Goal: Use online tool/utility: Utilize a website feature to perform a specific function

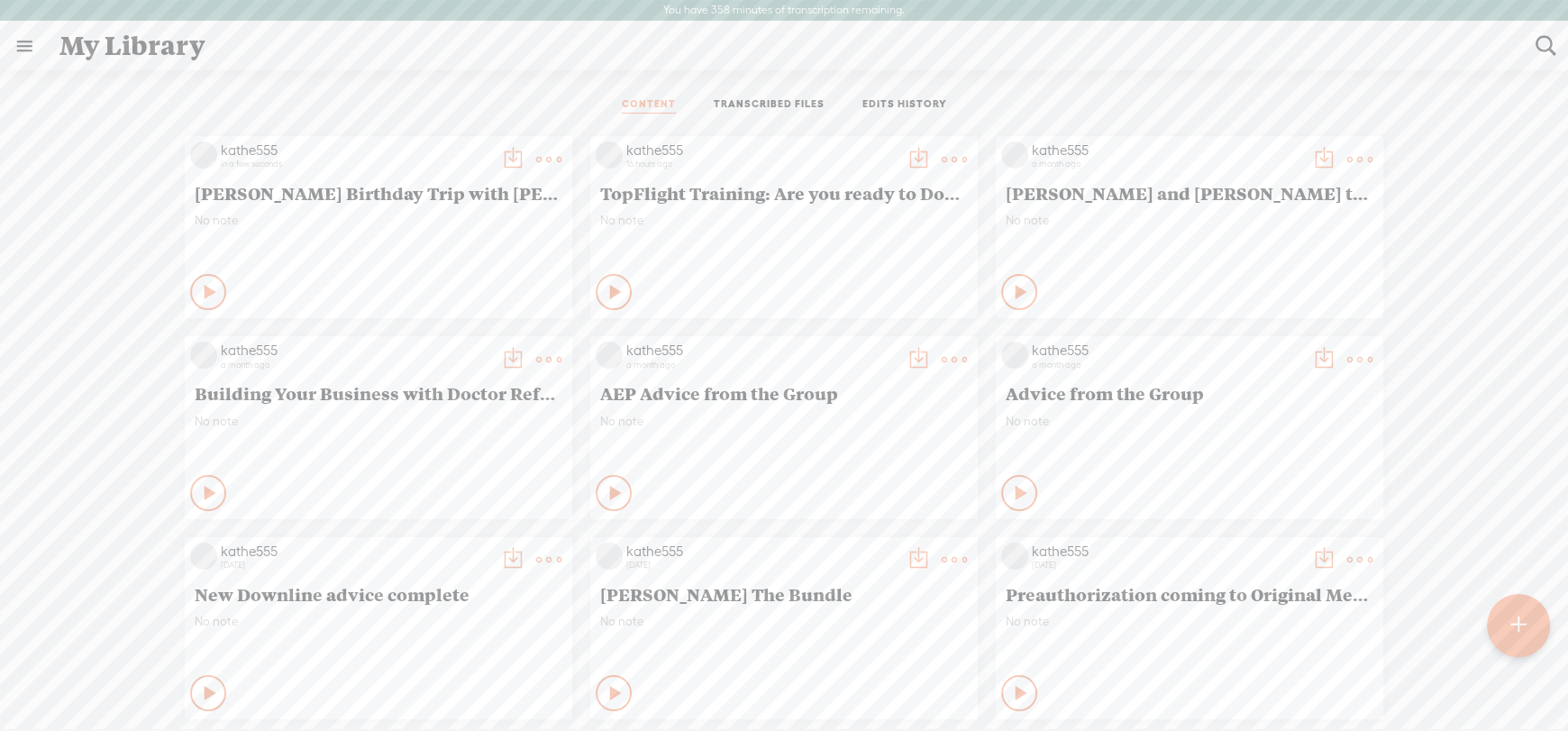
click at [494, 207] on div "kathe555 in a few seconds [PERSON_NAME] Birthday Trip with [PERSON_NAME] No not…" at bounding box center [378, 227] width 388 height 182
click at [536, 149] on t at bounding box center [548, 159] width 25 height 25
click at [409, 216] on link "Edit" at bounding box center [449, 218] width 180 height 41
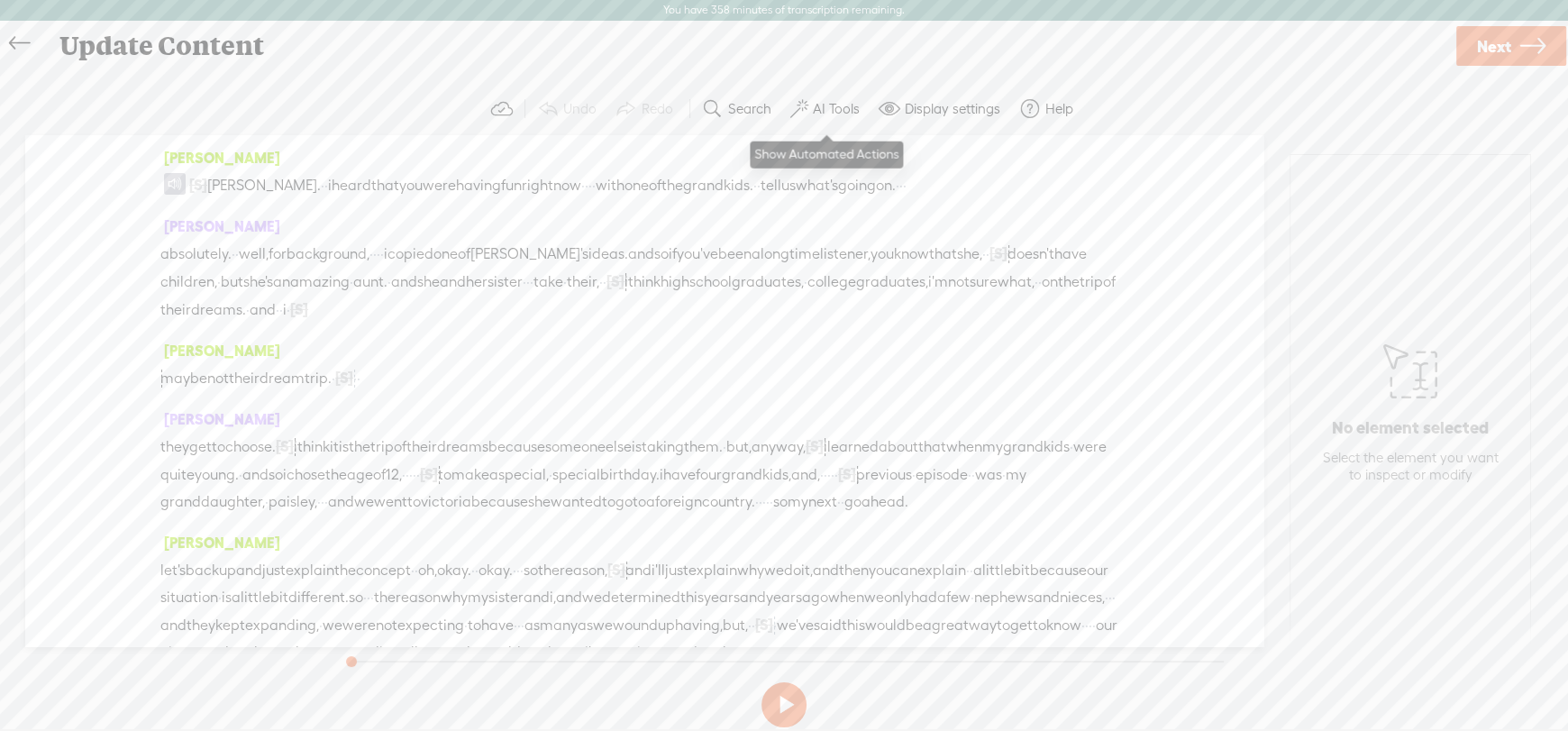
click at [830, 100] on label "AI Tools" at bounding box center [836, 108] width 47 height 18
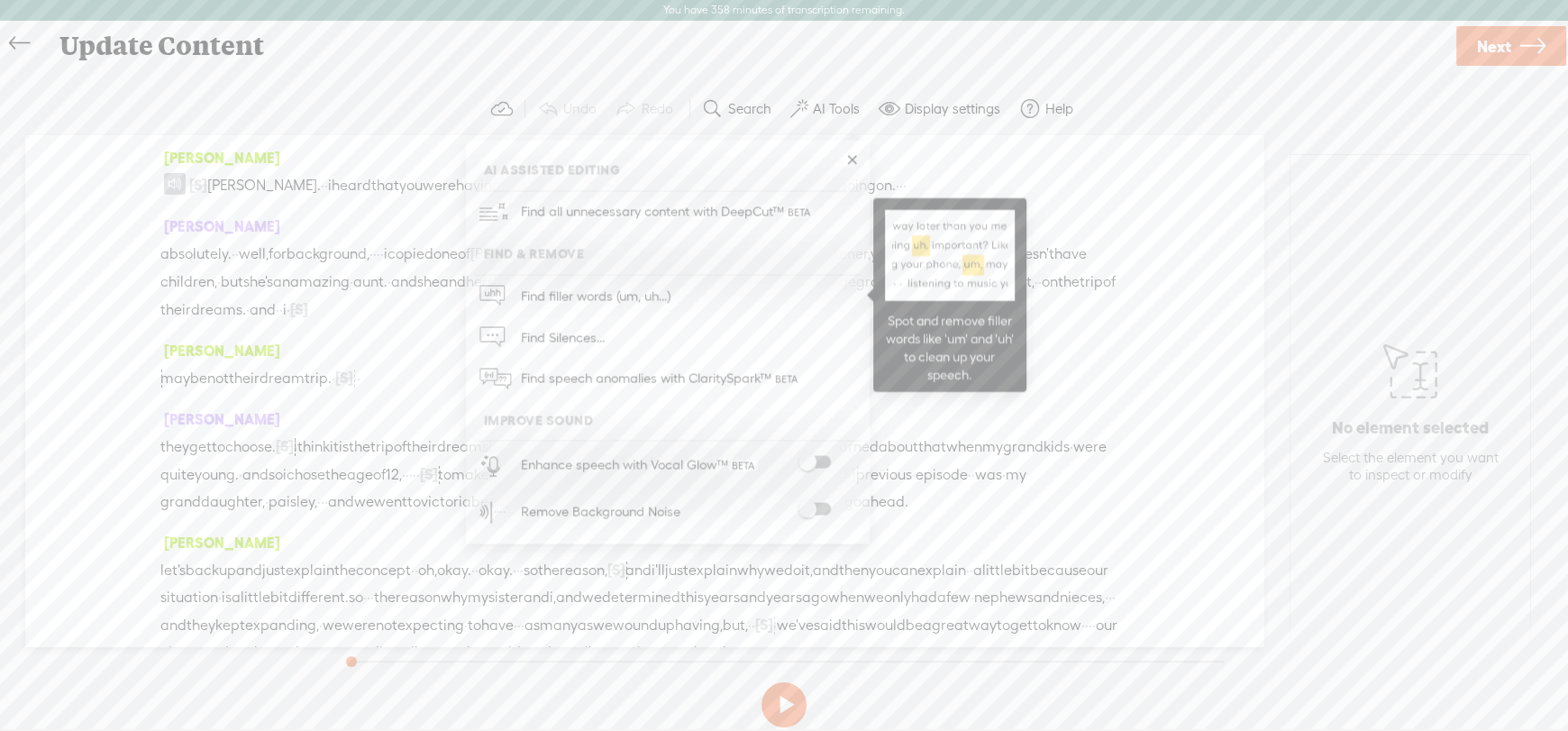
click at [642, 288] on span "Find filler words (um, uh...)" at bounding box center [596, 295] width 162 height 40
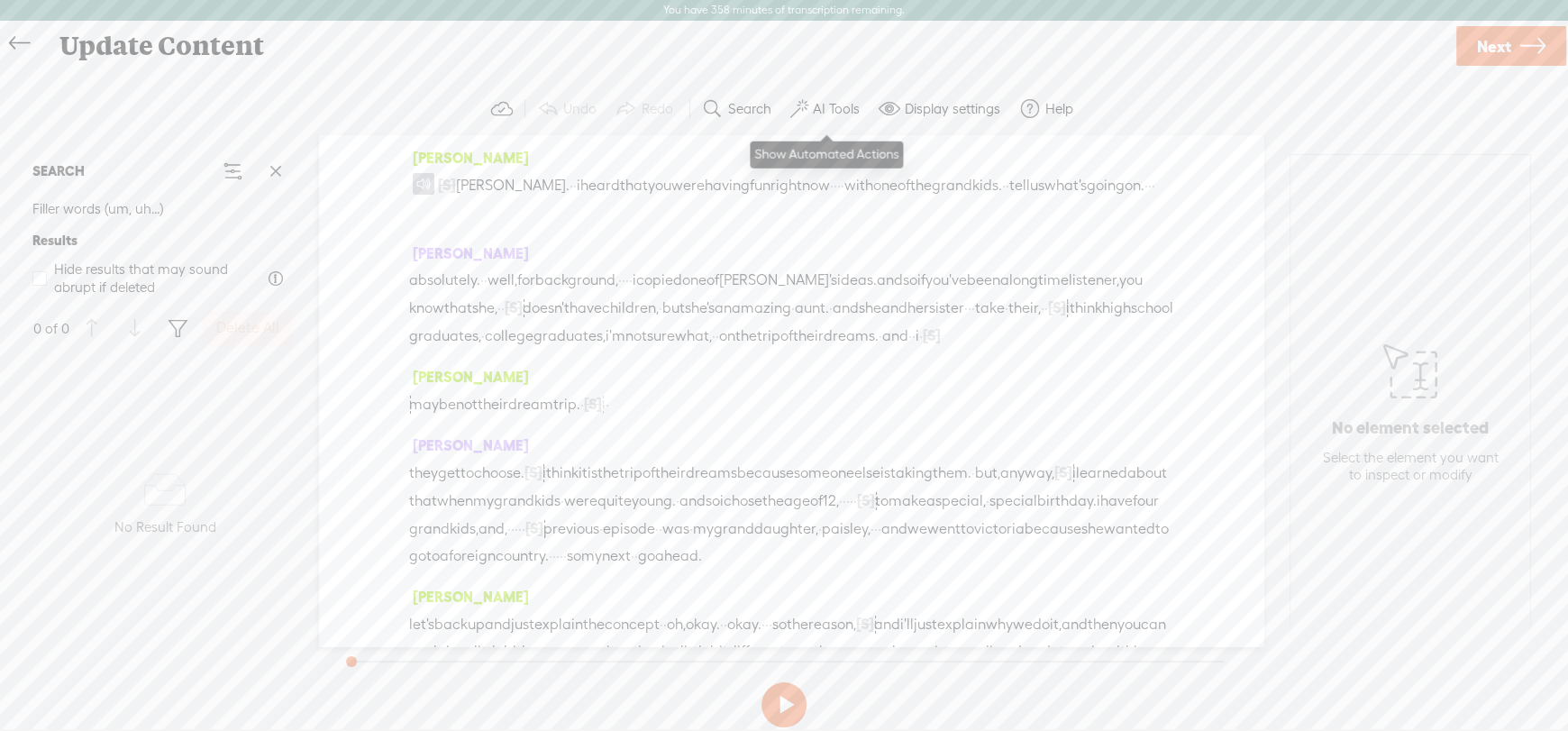
click at [815, 105] on label "AI Tools" at bounding box center [836, 108] width 47 height 18
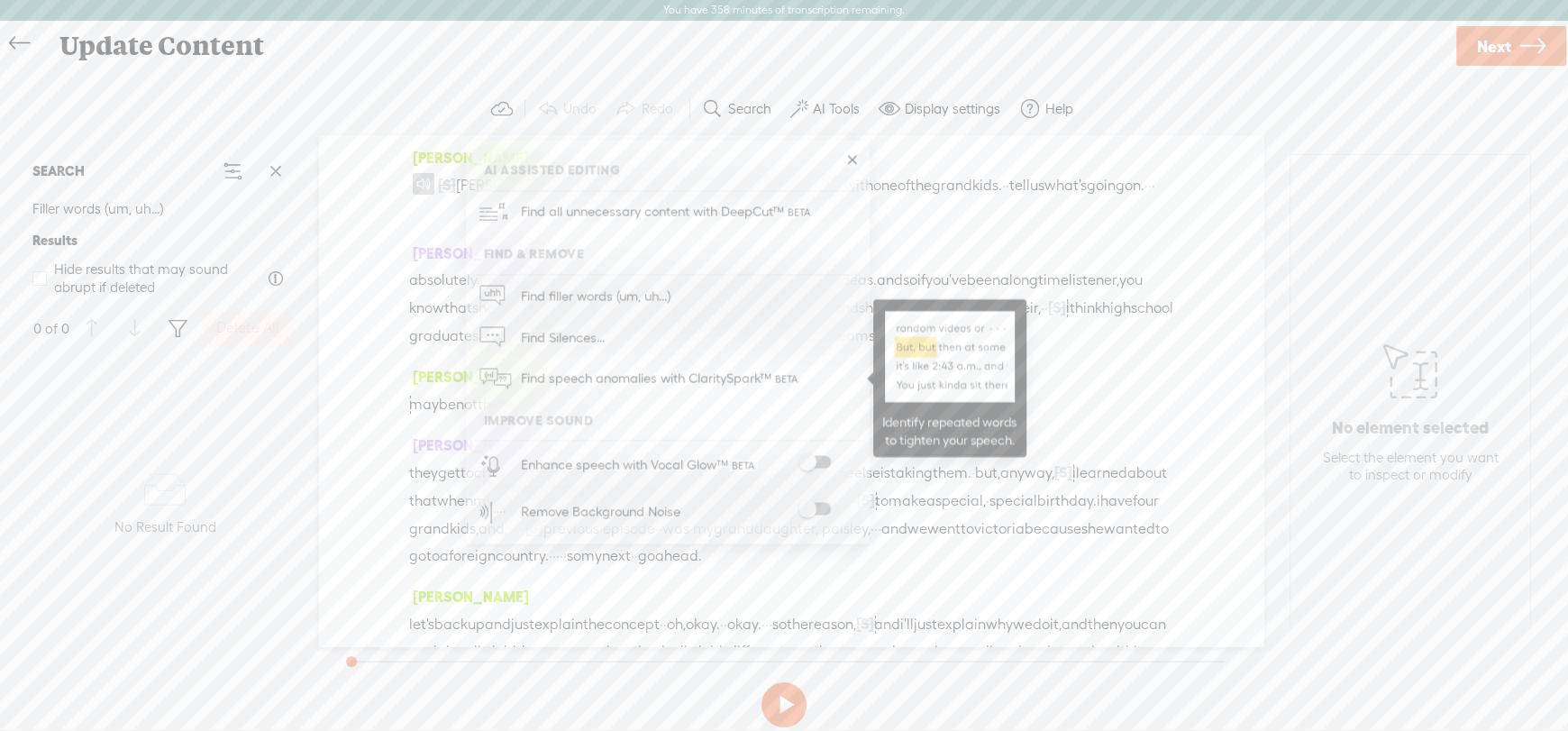
click at [614, 372] on span "Find speech anomalies with ClaritySpark™" at bounding box center [661, 378] width 293 height 42
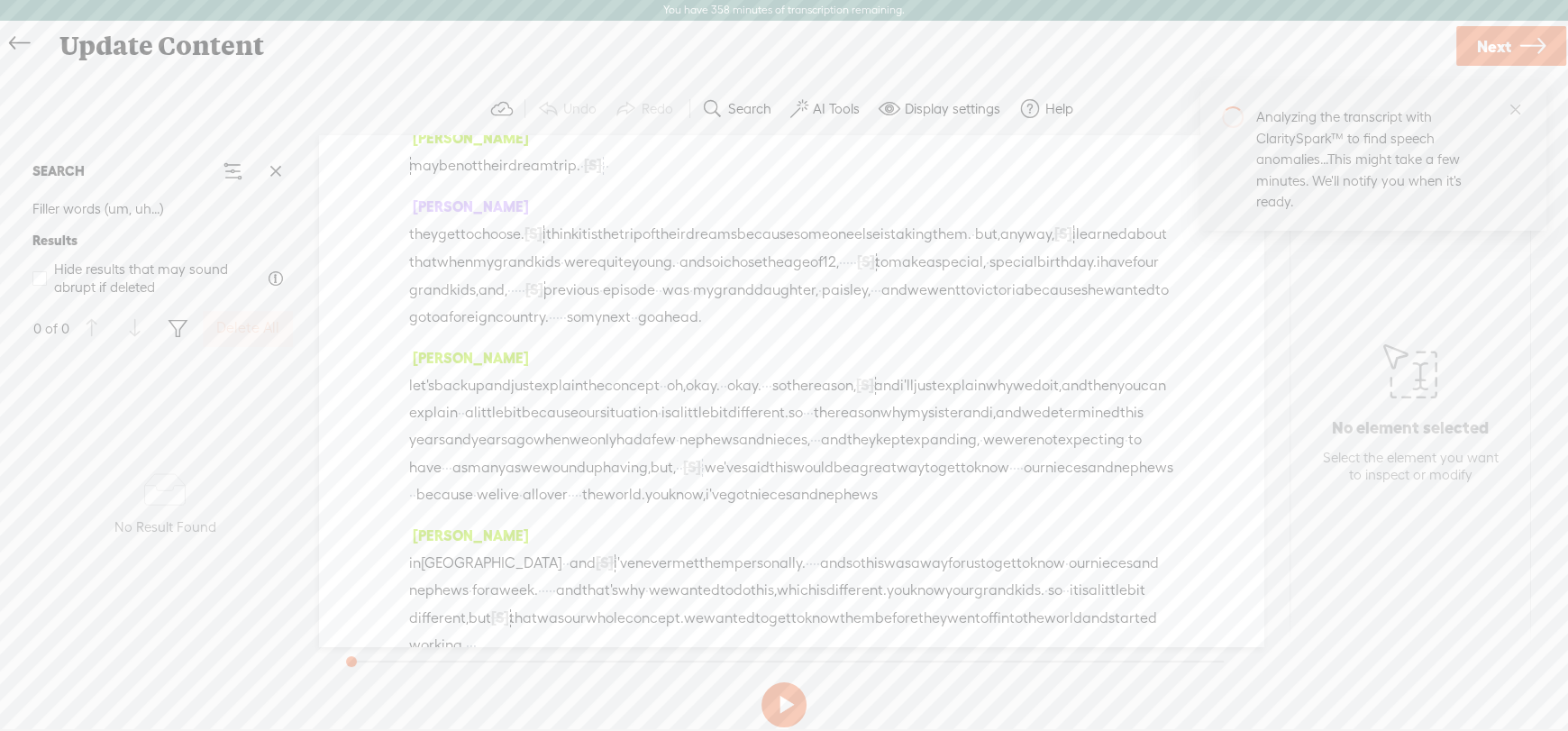
scroll to position [270, 0]
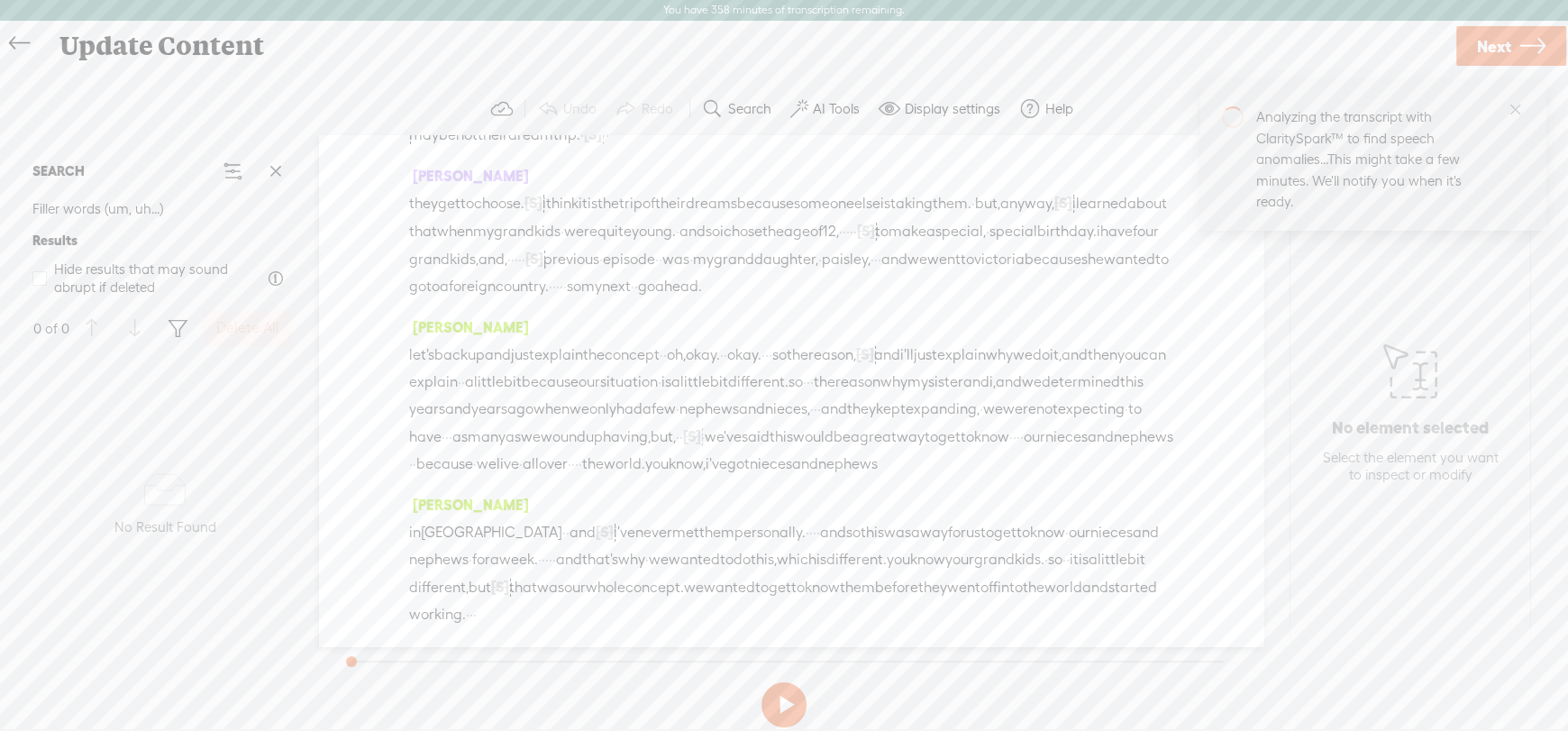
drag, startPoint x: 579, startPoint y: 337, endPoint x: 751, endPoint y: 342, distance: 172.1
click at [751, 300] on div "they get to choose. [S] so so i think it is the trip of their dreams because so…" at bounding box center [791, 245] width 764 height 111
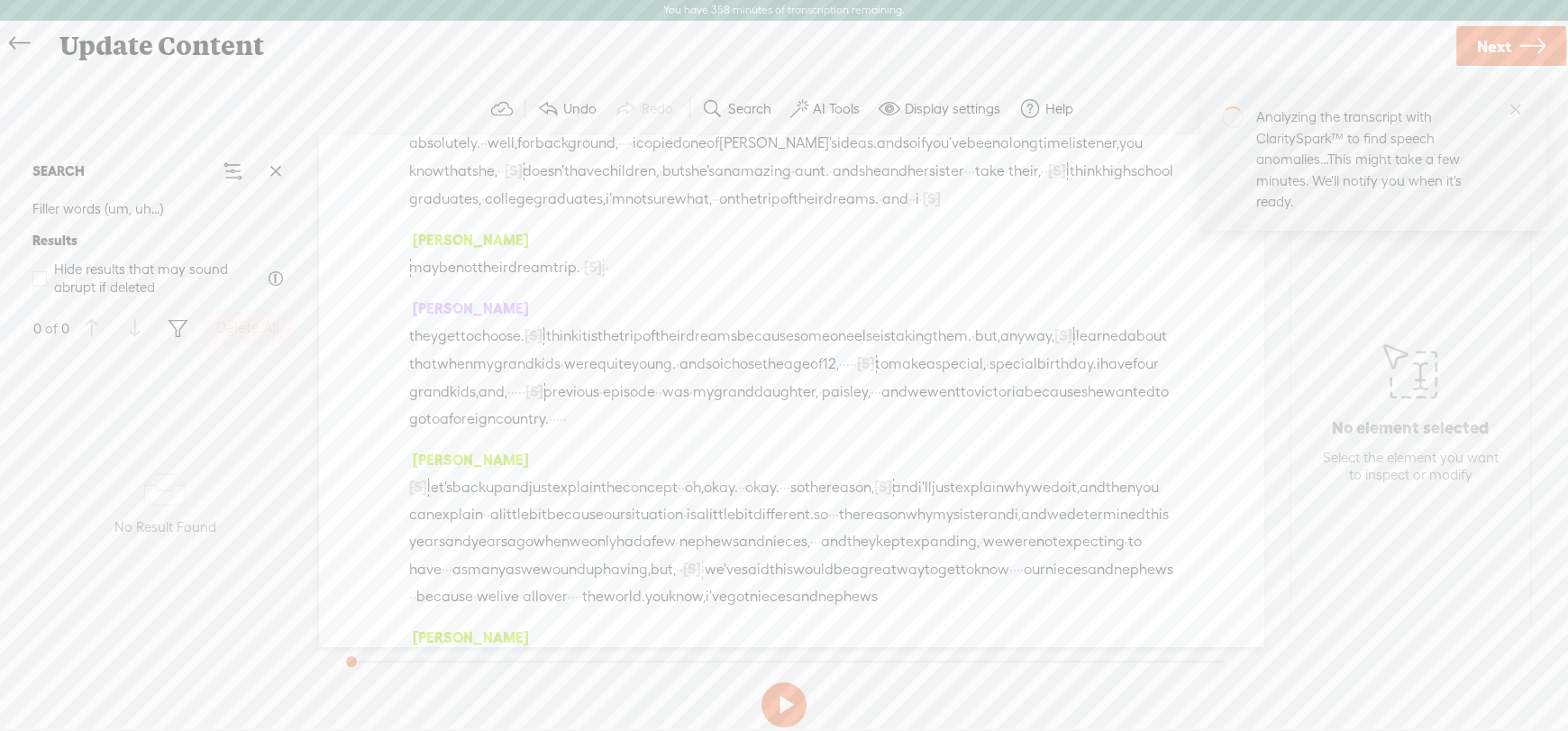
scroll to position [0, 0]
